Goal: Navigation & Orientation: Find specific page/section

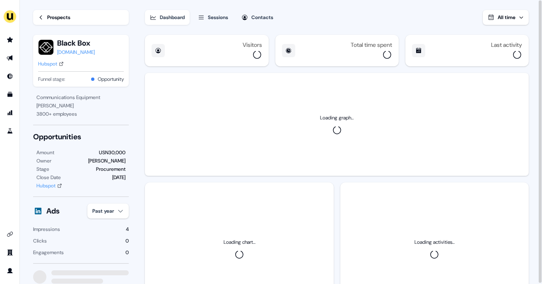
click at [41, 17] on icon at bounding box center [41, 17] width 6 height 6
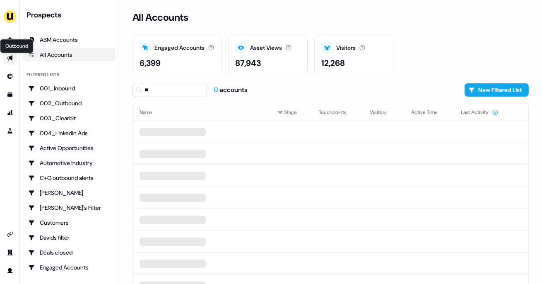
click at [10, 58] on icon "Go to outbound experience" at bounding box center [10, 57] width 6 height 5
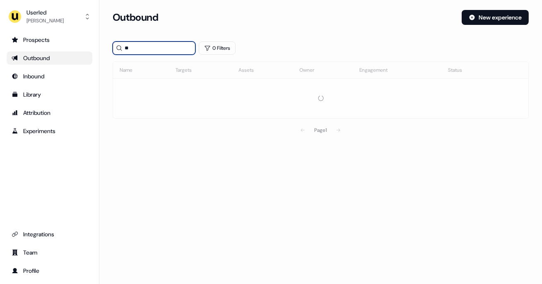
click at [130, 51] on input "**" at bounding box center [154, 47] width 83 height 13
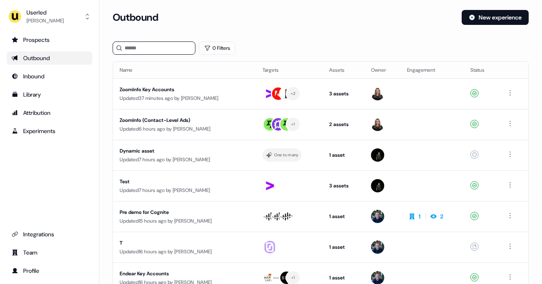
click at [48, 58] on div "Outbound" at bounding box center [50, 58] width 76 height 8
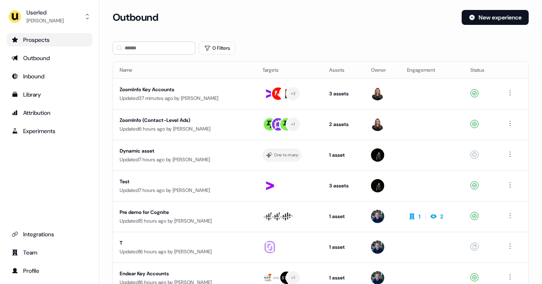
click at [44, 43] on div "Prospects" at bounding box center [50, 40] width 76 height 8
click at [42, 38] on div "Prospects" at bounding box center [50, 40] width 76 height 8
click at [42, 41] on div "Prospects" at bounding box center [50, 40] width 76 height 8
click at [39, 75] on div "Inbound" at bounding box center [50, 76] width 76 height 8
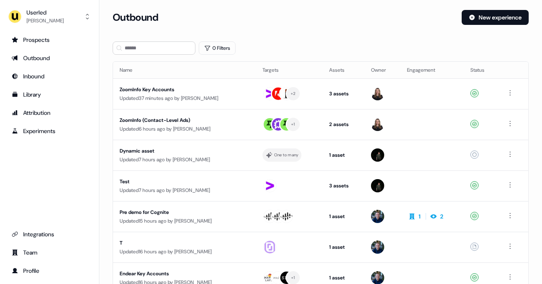
click at [37, 48] on ul "Prospects Outbound Inbound Library Attribution Experiments" at bounding box center [50, 85] width 86 height 104
click at [37, 39] on div "Prospects" at bounding box center [50, 40] width 76 height 8
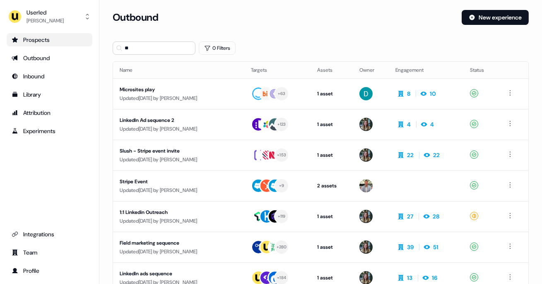
click at [39, 42] on div "Prospects" at bounding box center [50, 40] width 76 height 8
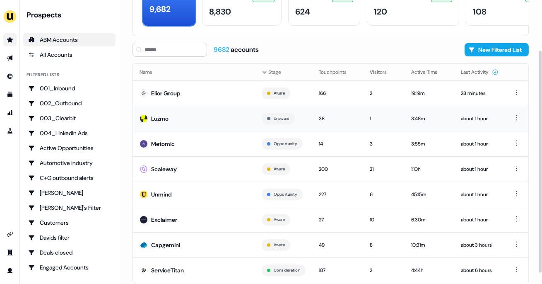
scroll to position [78, 0]
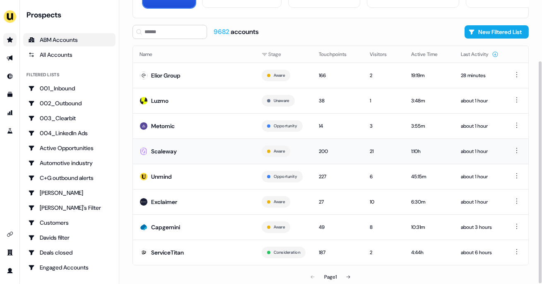
click at [169, 142] on td "Scaleway" at bounding box center [194, 150] width 122 height 25
click at [157, 152] on div "Scaleway" at bounding box center [164, 151] width 26 height 8
click at [188, 144] on td "Scaleway" at bounding box center [194, 150] width 122 height 25
click at [347, 274] on icon at bounding box center [348, 276] width 5 height 5
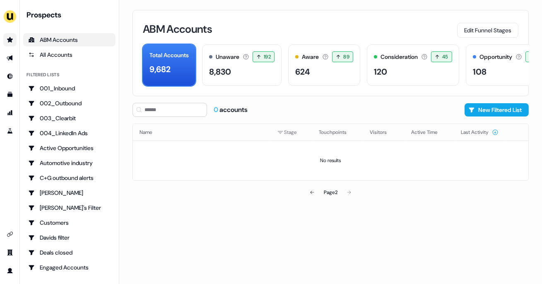
click at [372, 230] on div "ABM Accounts Edit Funnel Stages Total Accounts 9,682 Unaware The default stage …" at bounding box center [330, 142] width 423 height 284
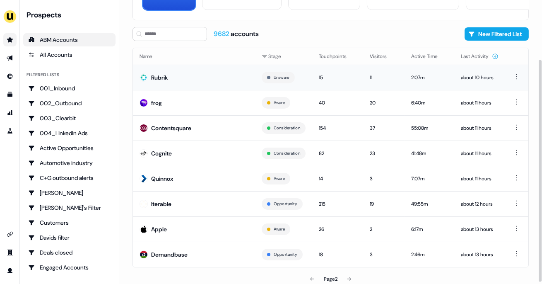
scroll to position [78, 0]
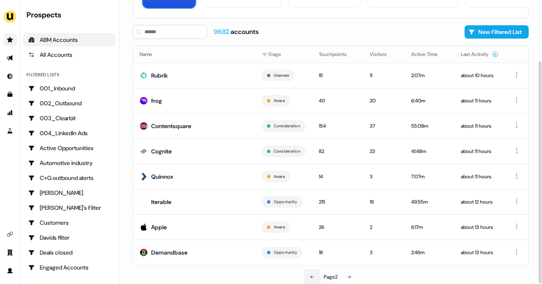
click at [313, 274] on icon at bounding box center [312, 276] width 5 height 5
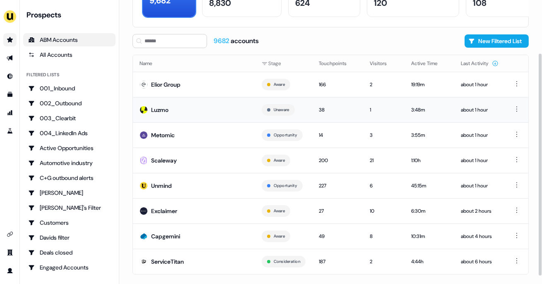
scroll to position [66, 0]
